Goal: Task Accomplishment & Management: Manage account settings

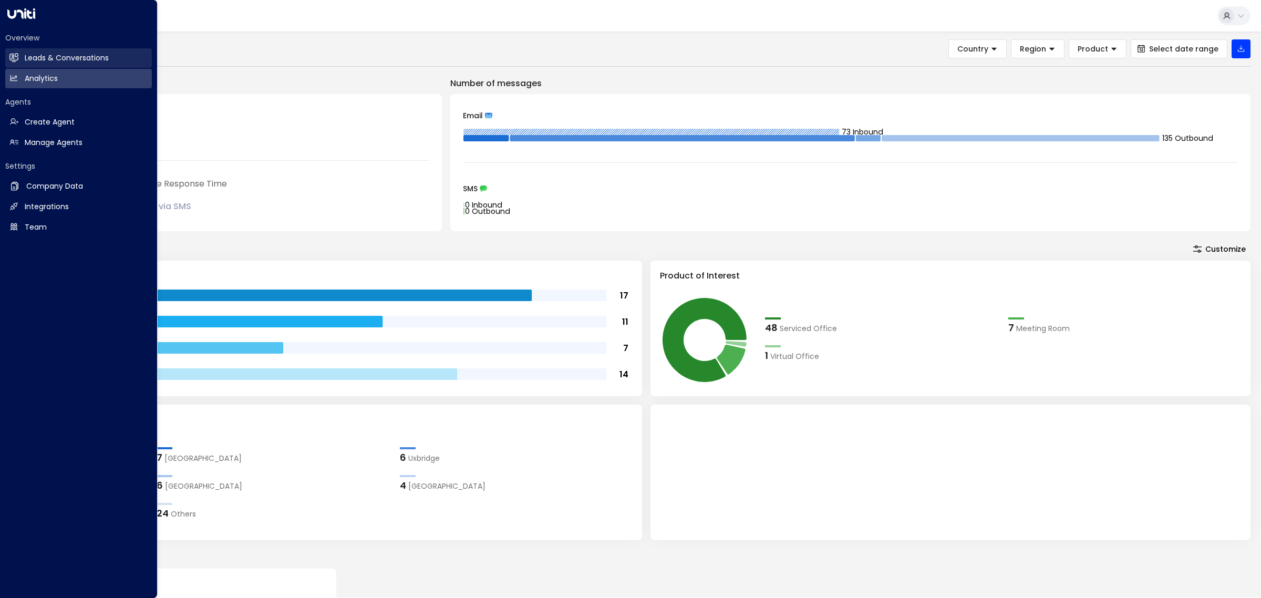
click at [25, 64] on link "Leads & Conversations Leads & Conversations" at bounding box center [78, 57] width 147 height 19
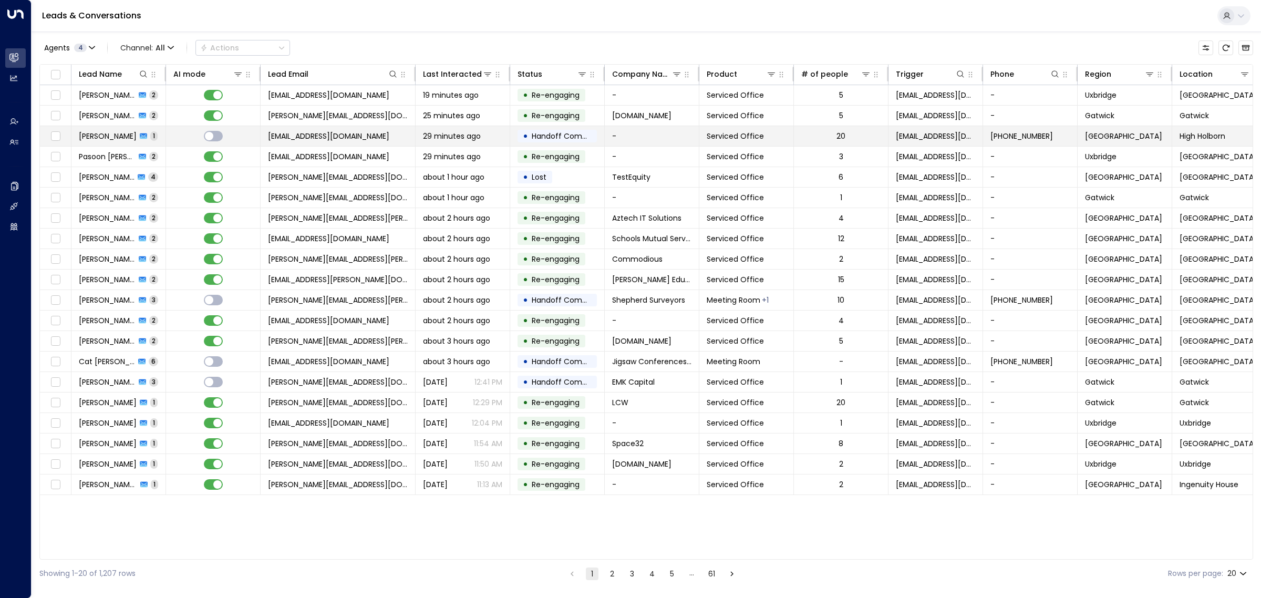
click at [347, 134] on span "[EMAIL_ADDRESS][DOMAIN_NAME]" at bounding box center [328, 136] width 121 height 11
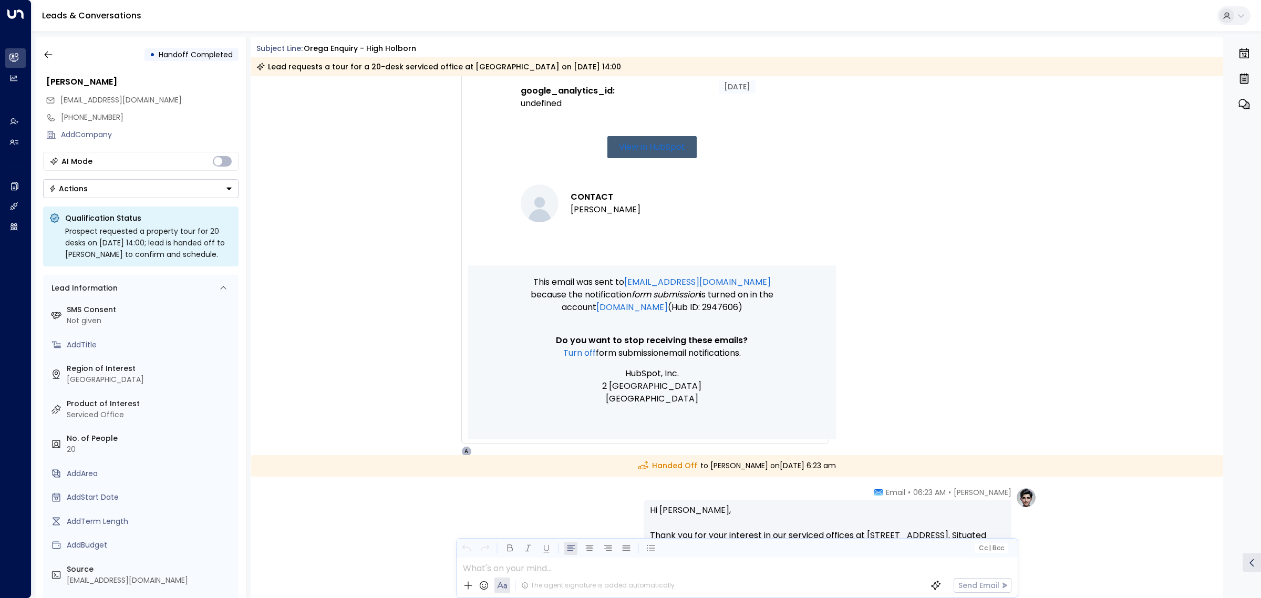
scroll to position [806, 0]
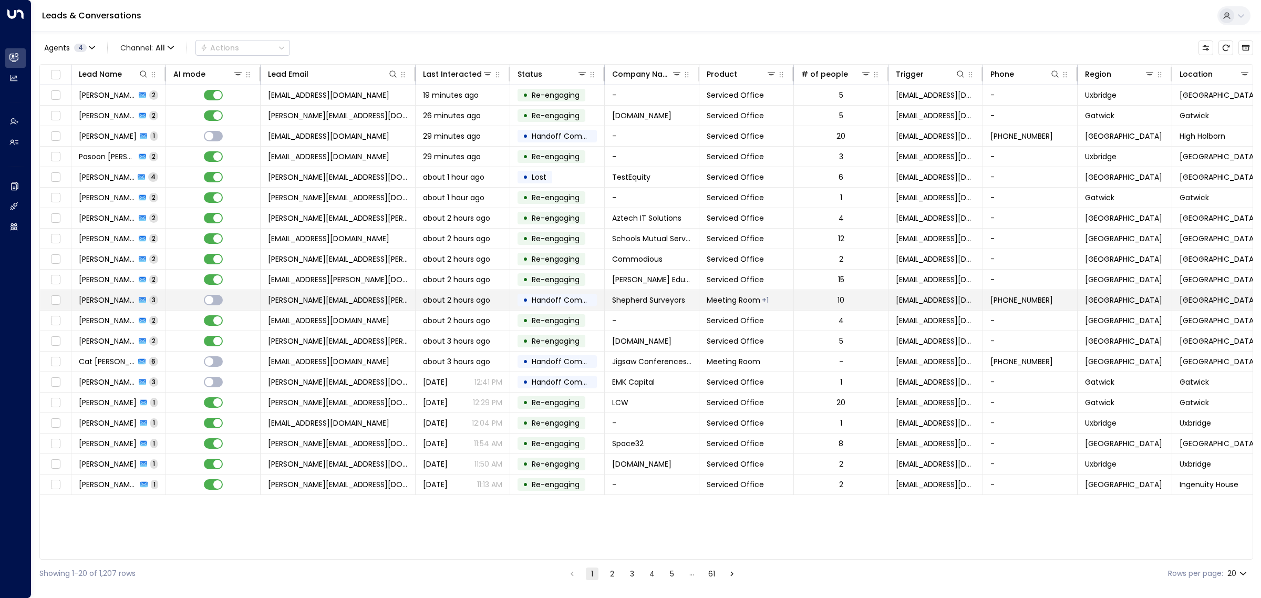
click at [380, 300] on td "[PERSON_NAME][EMAIL_ADDRESS][PERSON_NAME][DOMAIN_NAME]" at bounding box center [338, 300] width 155 height 20
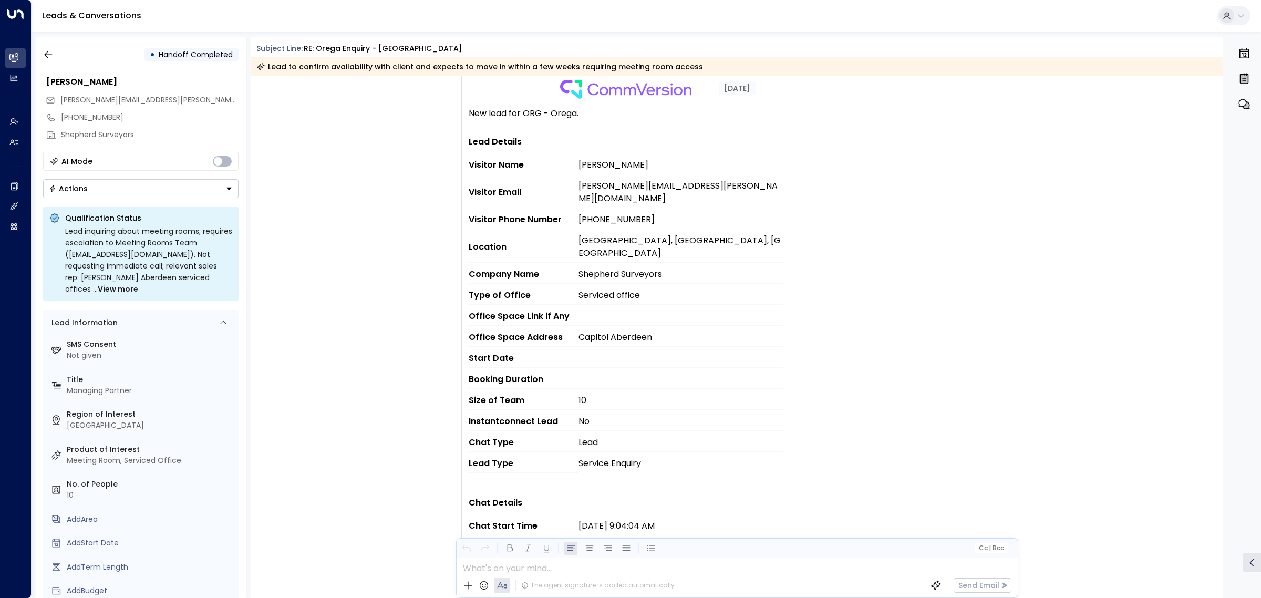
scroll to position [72, 0]
